Goal: Register for event/course

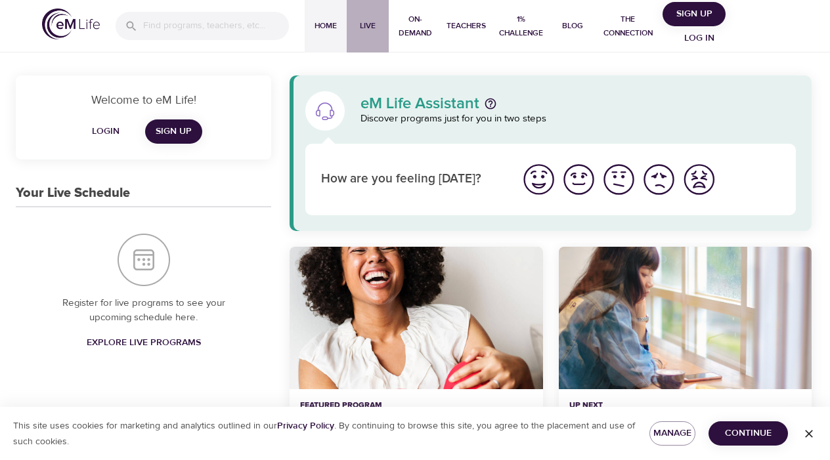
click at [365, 23] on span "Live" at bounding box center [368, 26] width 32 height 14
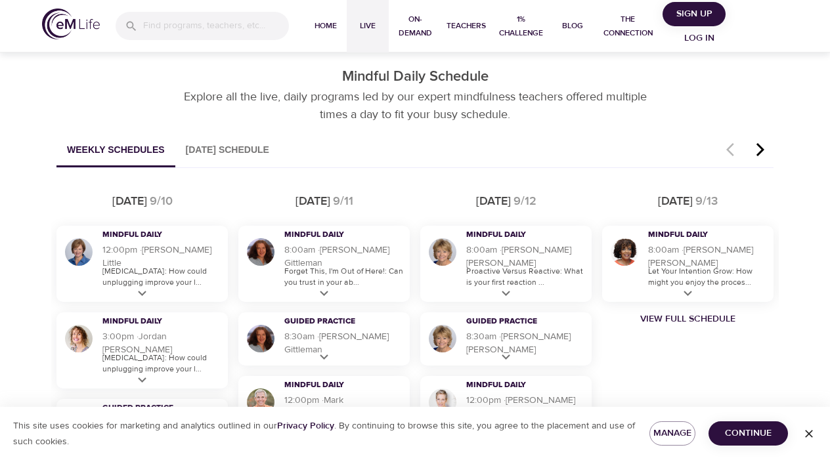
scroll to position [804, 0]
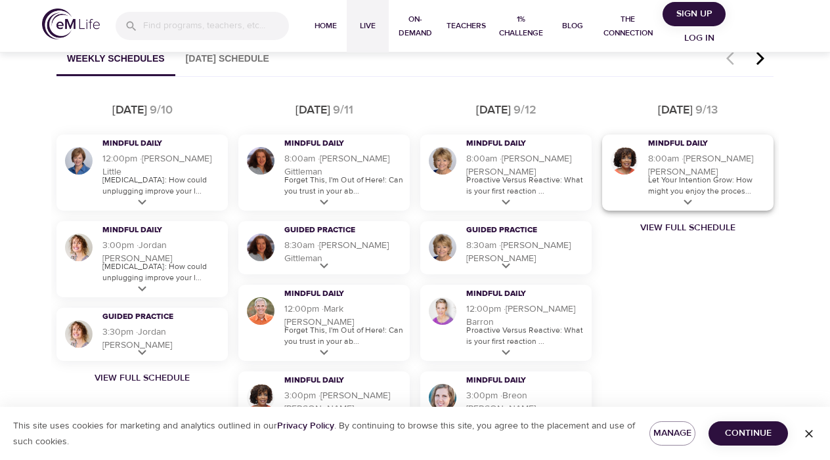
click at [688, 202] on icon at bounding box center [688, 202] width 16 height 16
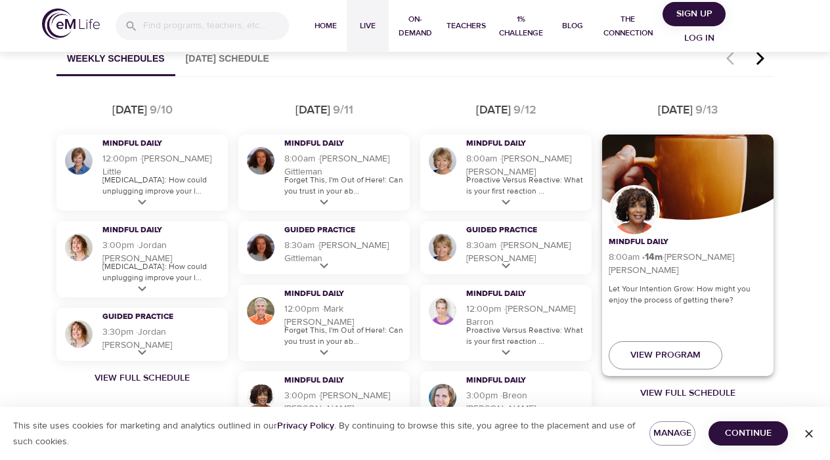
click at [678, 289] on p "Let Your Intention Grow: How might you enjoy the process of getting there?" at bounding box center [688, 295] width 158 height 22
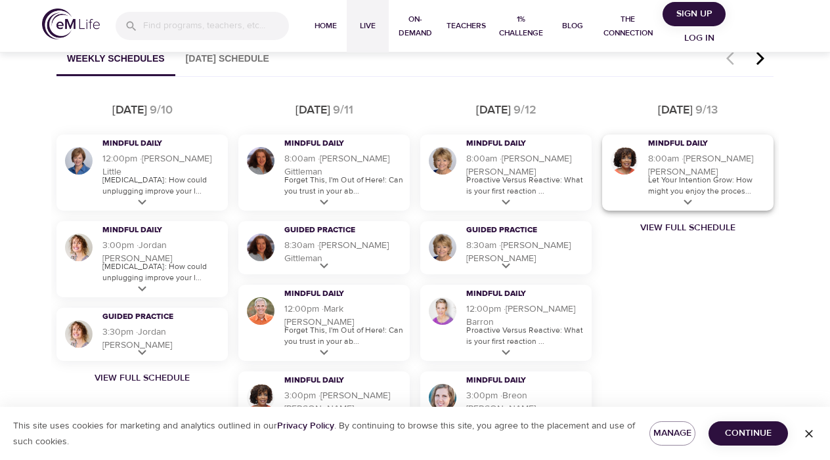
click at [688, 198] on icon at bounding box center [688, 202] width 16 height 16
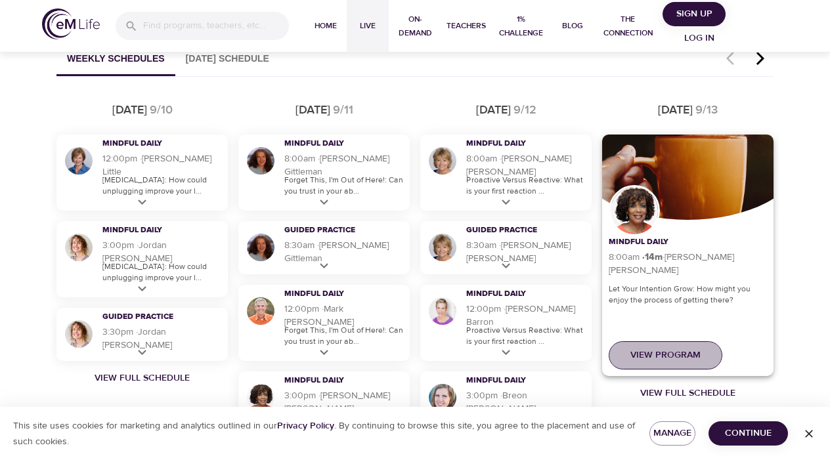
click at [658, 356] on span "View Program" at bounding box center [666, 355] width 70 height 16
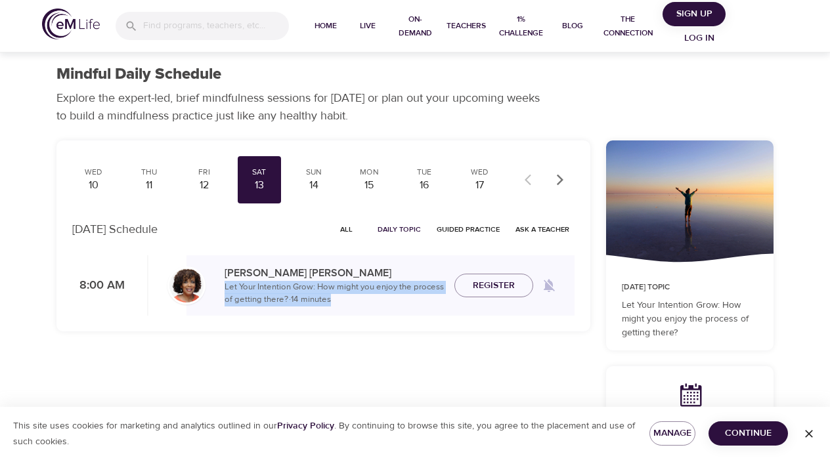
drag, startPoint x: 334, startPoint y: 301, endPoint x: 225, endPoint y: 288, distance: 110.4
click at [225, 288] on p "Let Your Intention Grow: How might you enjoy the process of getting there? · 14…" at bounding box center [334, 294] width 219 height 26
copy p "Let Your Intention Grow: How might you enjoy the process of getting there? · 14…"
